Goal: Navigation & Orientation: Find specific page/section

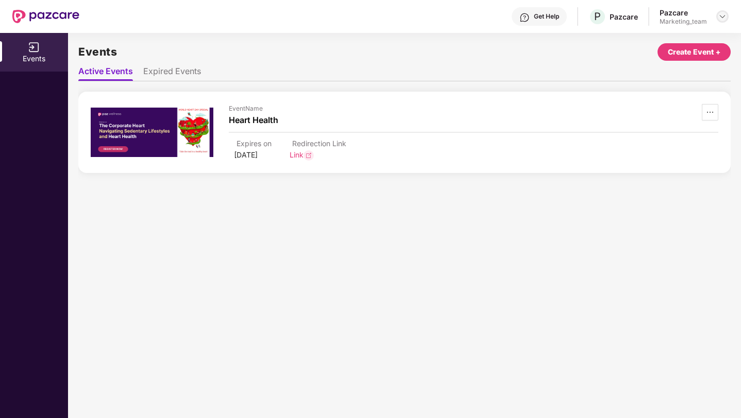
click at [722, 14] on img at bounding box center [722, 16] width 8 height 8
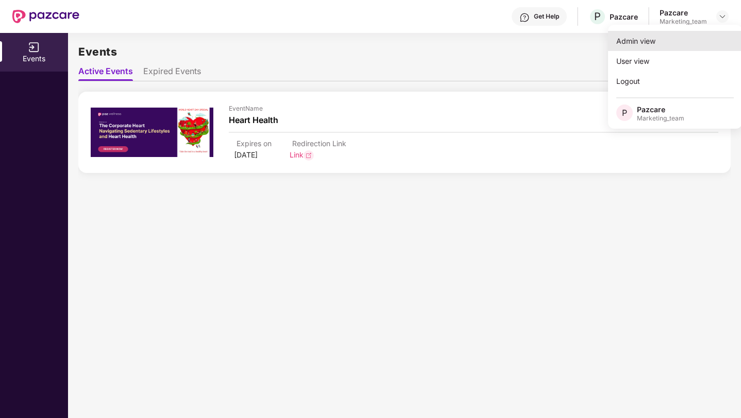
click at [673, 43] on div "Admin view" at bounding box center [675, 41] width 134 height 20
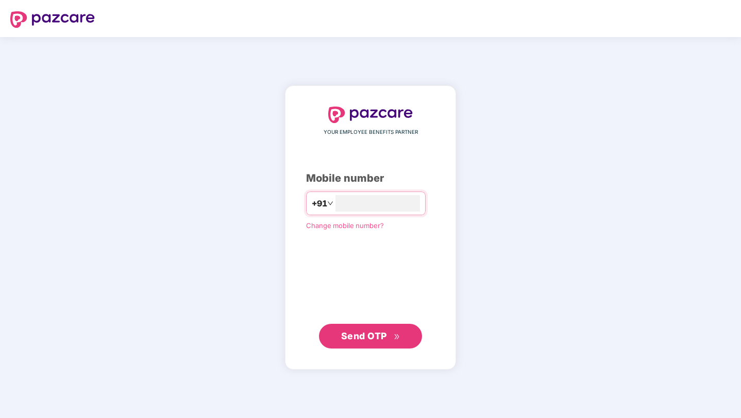
type input "**********"
click at [380, 337] on span "Send OTP" at bounding box center [364, 336] width 46 height 11
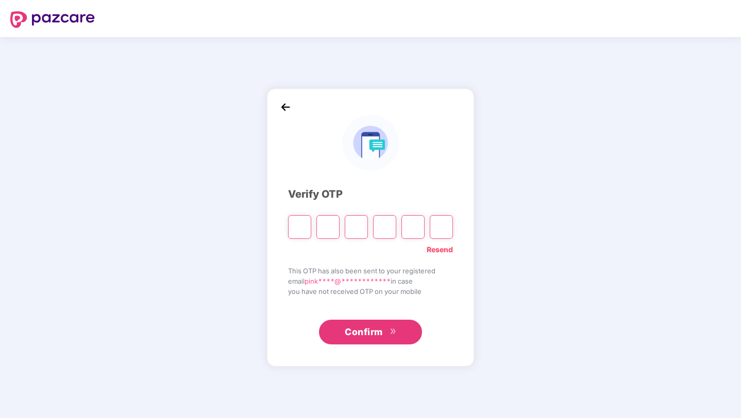
type input "*"
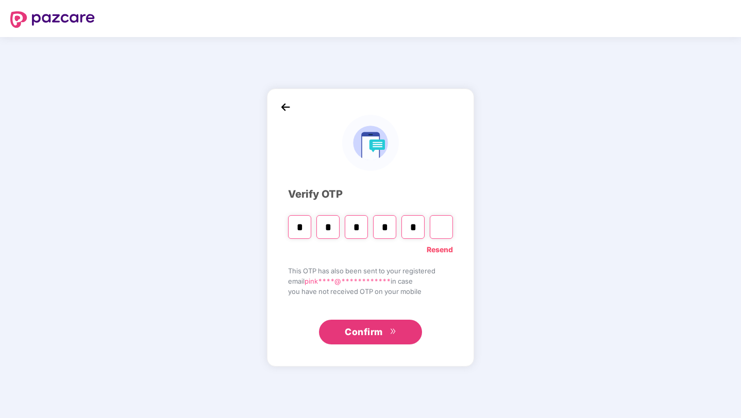
type input "*"
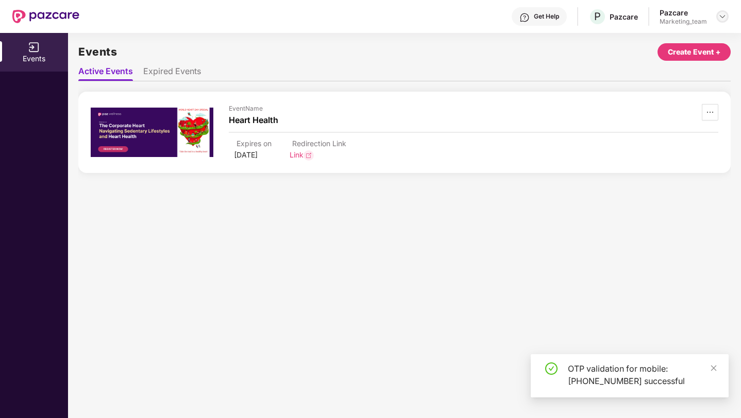
click at [720, 14] on img at bounding box center [722, 16] width 8 height 8
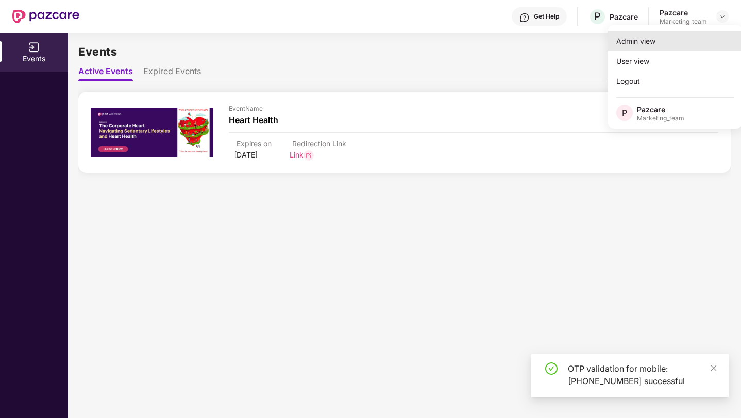
click at [676, 48] on div "Admin view" at bounding box center [675, 41] width 134 height 20
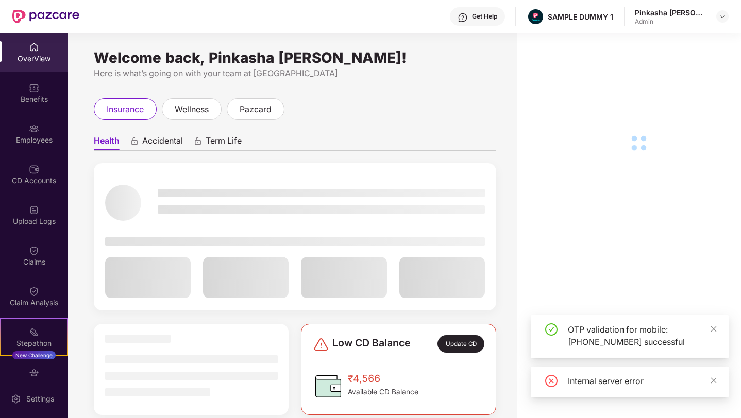
click at [713, 364] on div "OTP validation for mobile: [PHONE_NUMBER] successful Internal server error" at bounding box center [630, 356] width 198 height 82
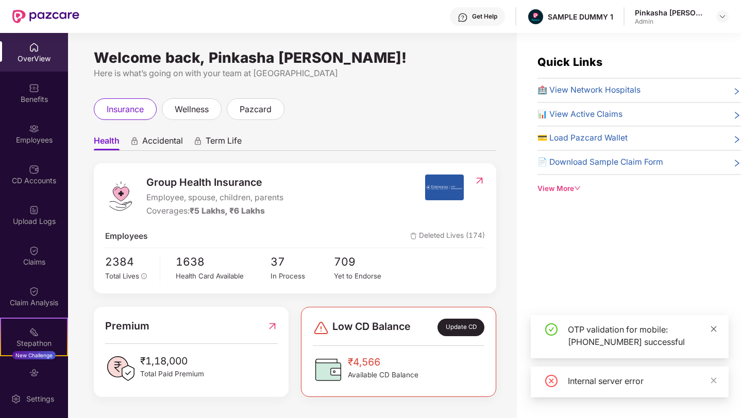
click at [711, 329] on icon "close" at bounding box center [713, 329] width 7 height 7
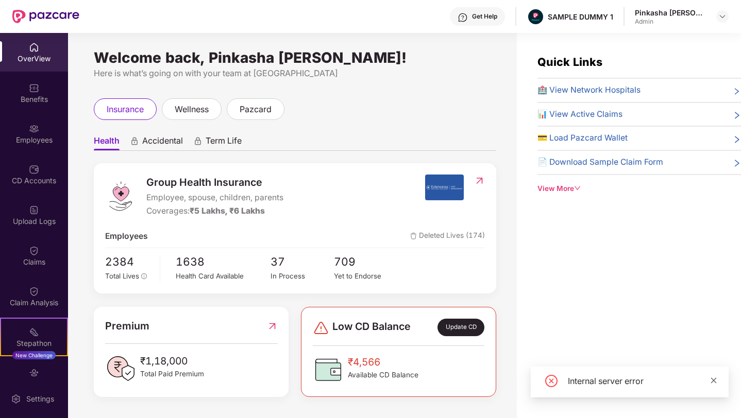
click at [713, 379] on icon "close" at bounding box center [713, 380] width 7 height 7
